Goal: Navigation & Orientation: Find specific page/section

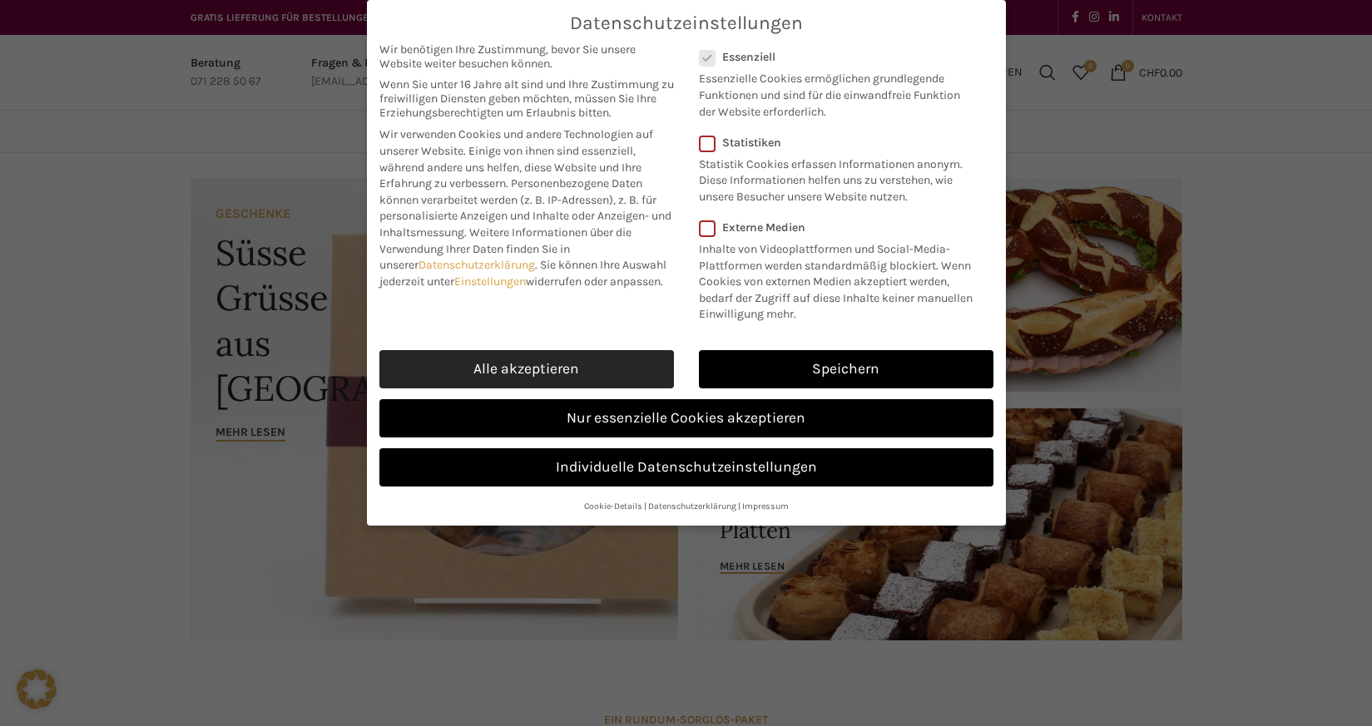
click at [588, 374] on link "Alle akzeptieren" at bounding box center [526, 369] width 295 height 38
checkbox input "true"
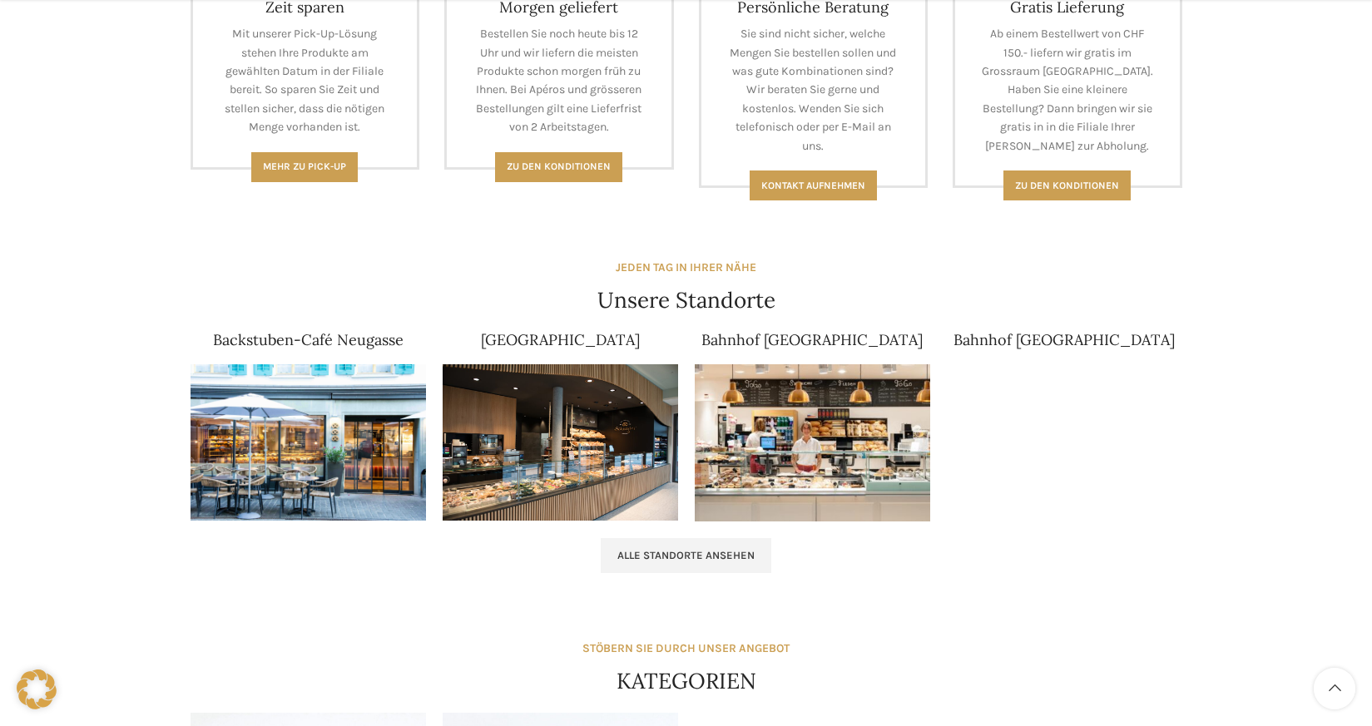
scroll to position [1082, 0]
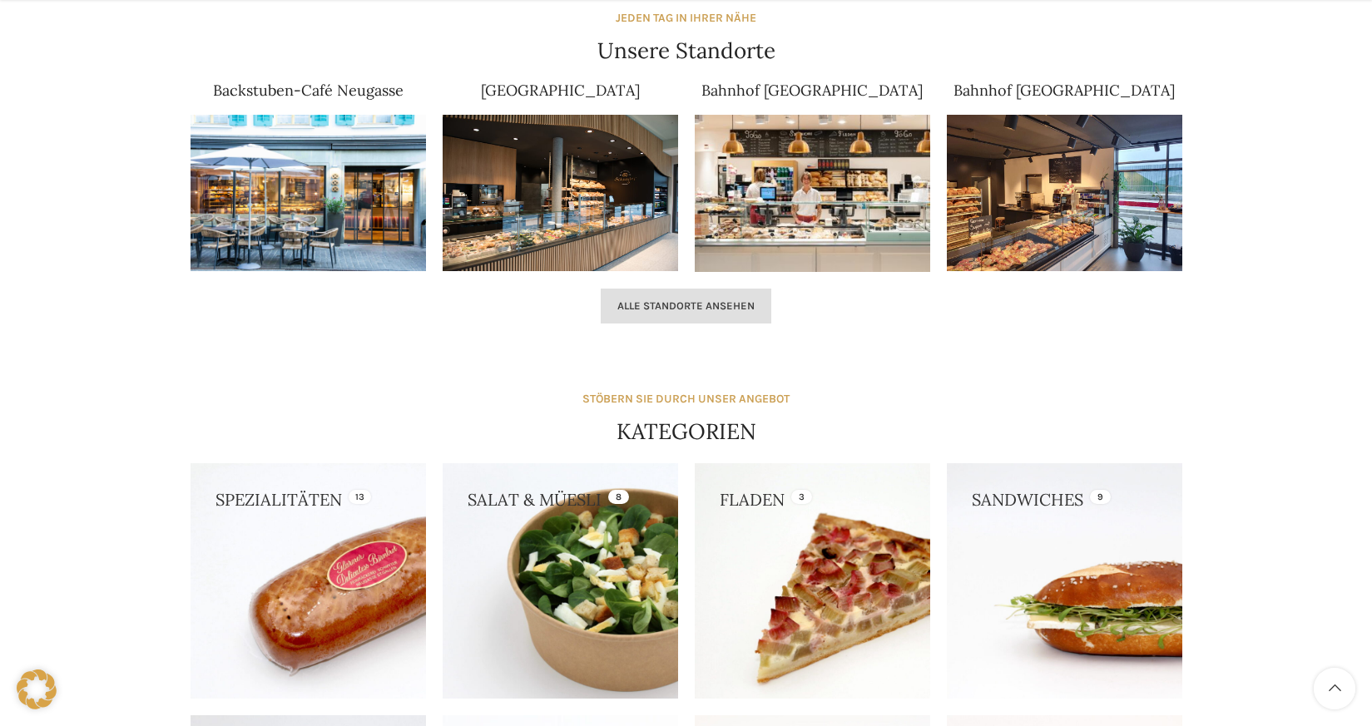
click at [673, 305] on span "Alle Standorte ansehen" at bounding box center [685, 306] width 137 height 13
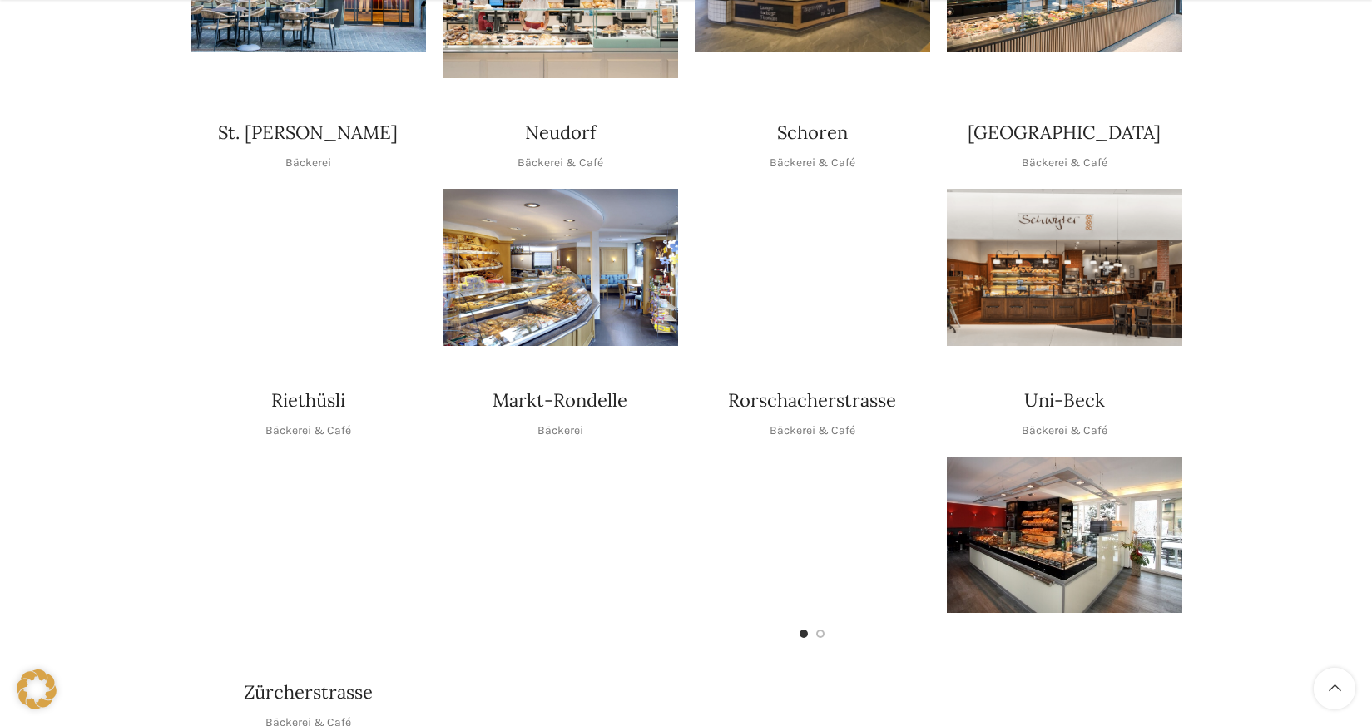
scroll to position [582, 0]
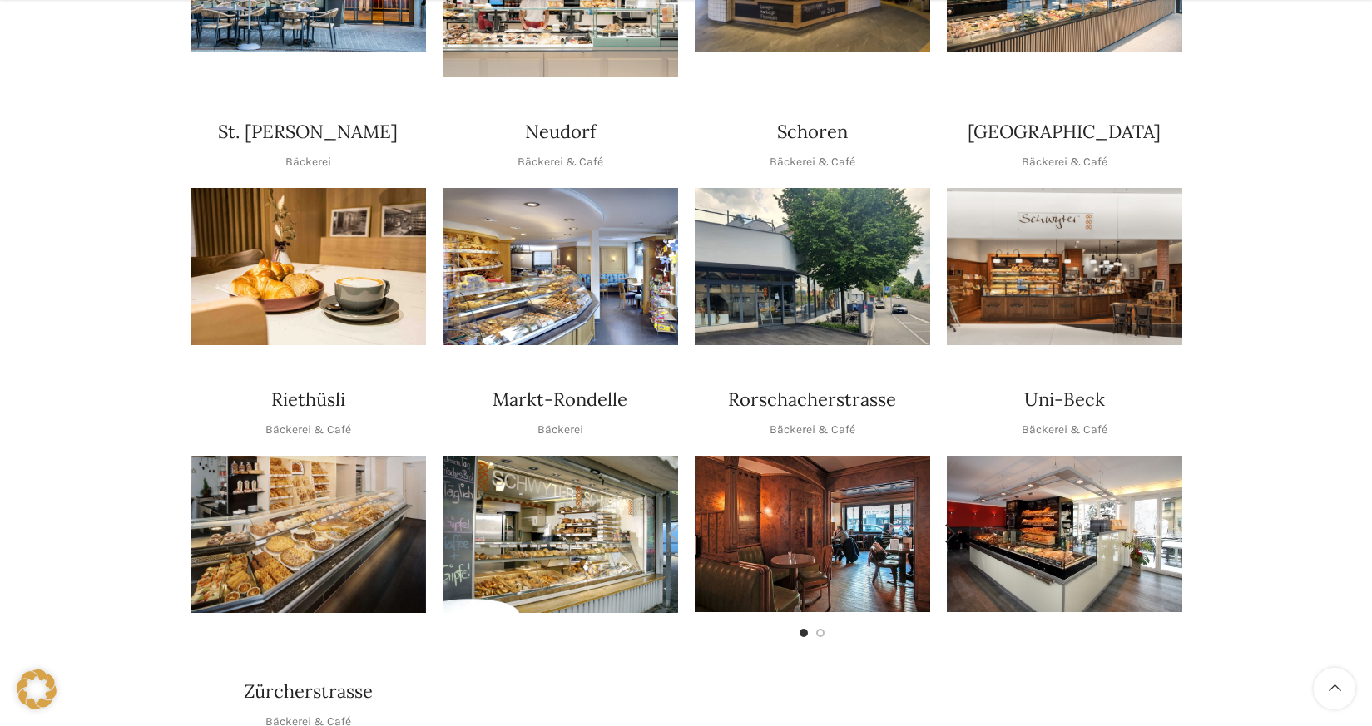
click at [826, 477] on img "1 / 2" at bounding box center [812, 534] width 235 height 156
